Goal: Information Seeking & Learning: Learn about a topic

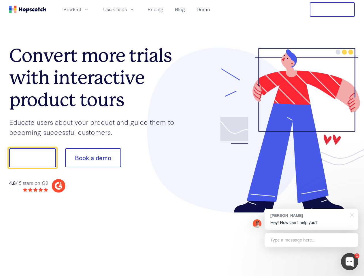
click at [182, 138] on div at bounding box center [268, 131] width 173 height 166
click at [81, 9] on span "Product" at bounding box center [72, 9] width 18 height 7
click at [127, 9] on span "Use Cases" at bounding box center [115, 9] width 24 height 7
click at [332, 10] on button "Free Trial" at bounding box center [332, 9] width 45 height 14
click at [32, 158] on button "Show me!" at bounding box center [32, 158] width 47 height 19
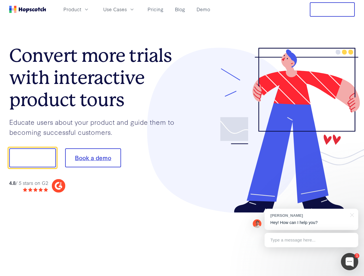
click at [93, 158] on button "Book a demo" at bounding box center [93, 158] width 56 height 19
click at [349, 262] on div at bounding box center [349, 261] width 17 height 17
click at [311, 220] on div "[PERSON_NAME] Hey! How can I help you?" at bounding box center [311, 219] width 94 height 21
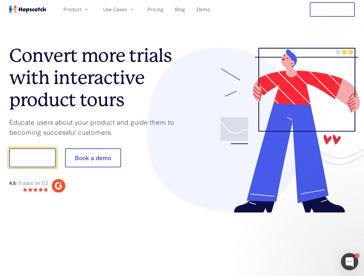
click at [351, 215] on div at bounding box center [304, 196] width 108 height 115
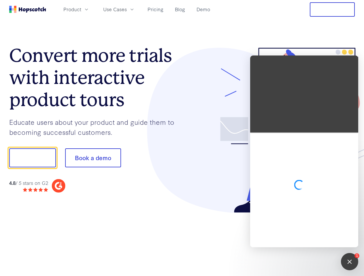
click at [311, 240] on div at bounding box center [304, 190] width 108 height 115
